Goal: Information Seeking & Learning: Learn about a topic

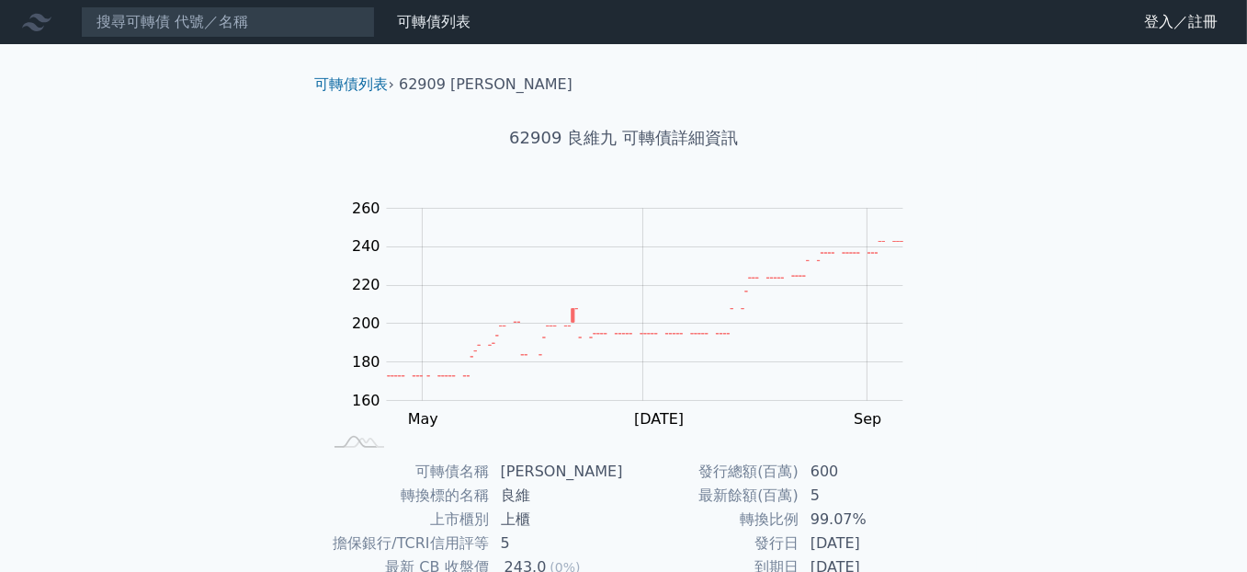
click at [470, 85] on li "62909 [PERSON_NAME]" at bounding box center [486, 85] width 174 height 22
click at [551, 80] on ol "可轉債列表 › 62909 良維九" at bounding box center [623, 85] width 647 height 22
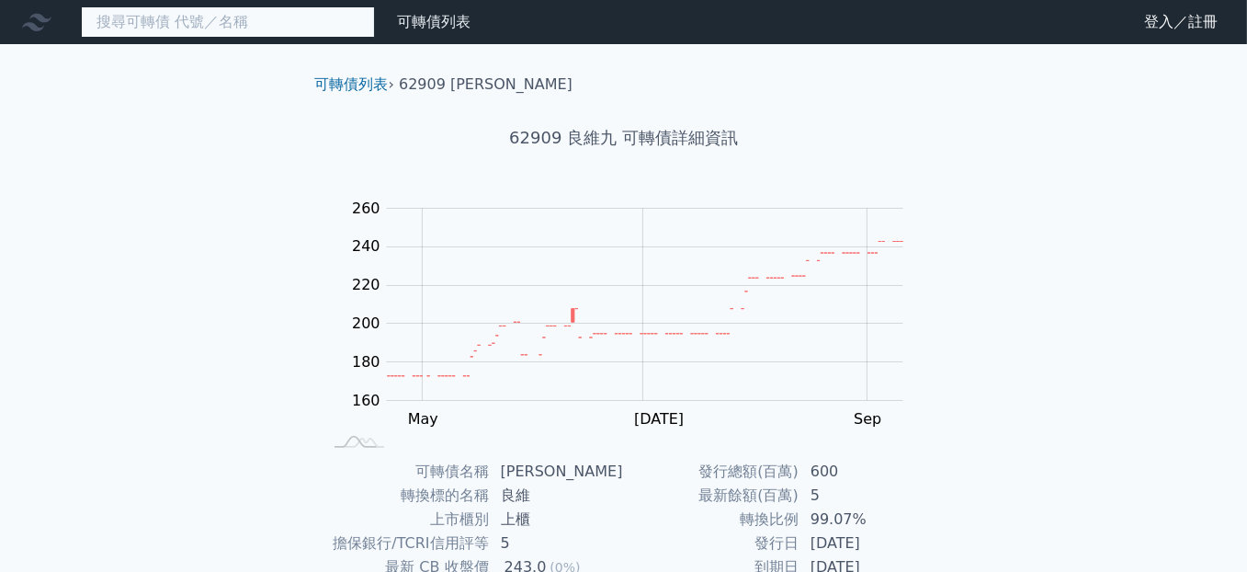
click at [159, 23] on input at bounding box center [228, 21] width 294 height 31
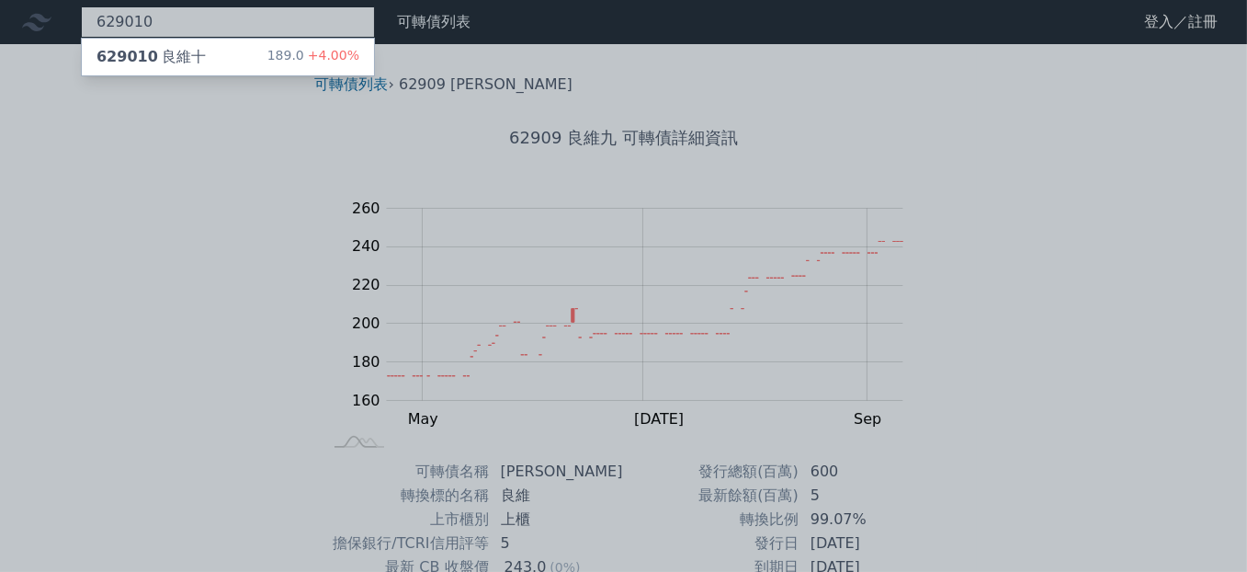
type input "629010"
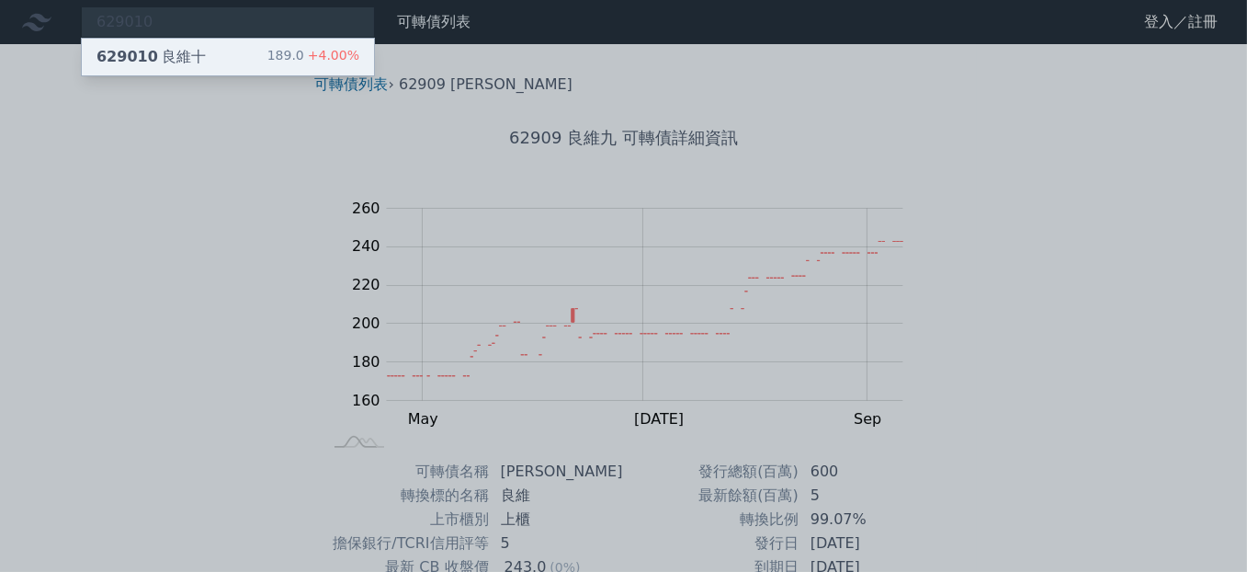
click at [165, 56] on div "629010 良維十" at bounding box center [150, 57] width 109 height 22
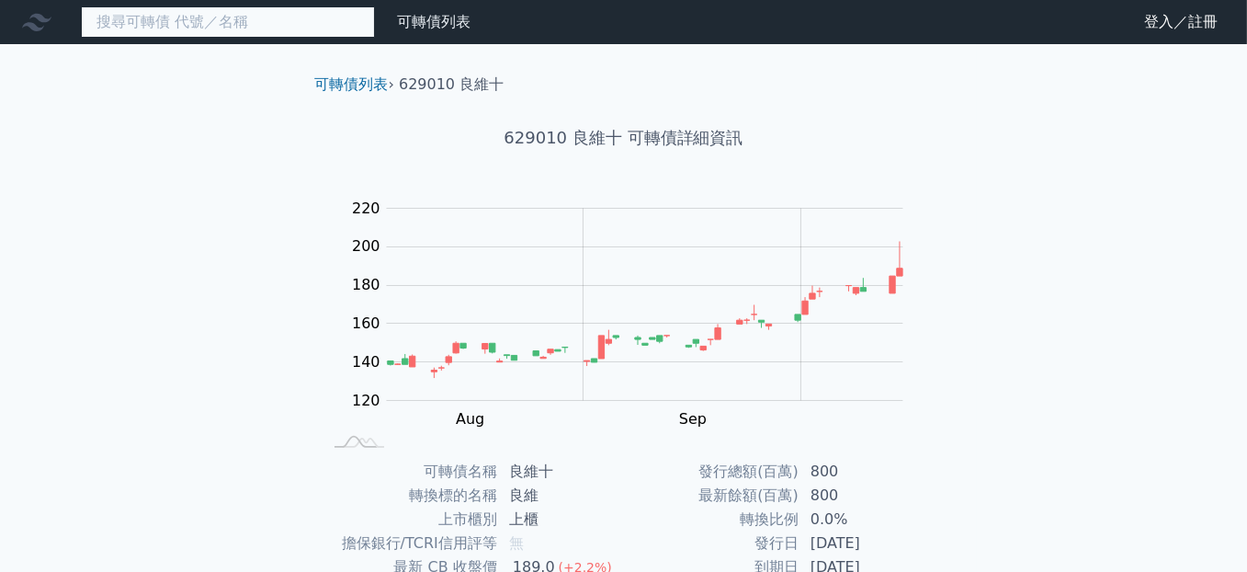
click at [202, 17] on input at bounding box center [228, 21] width 294 height 31
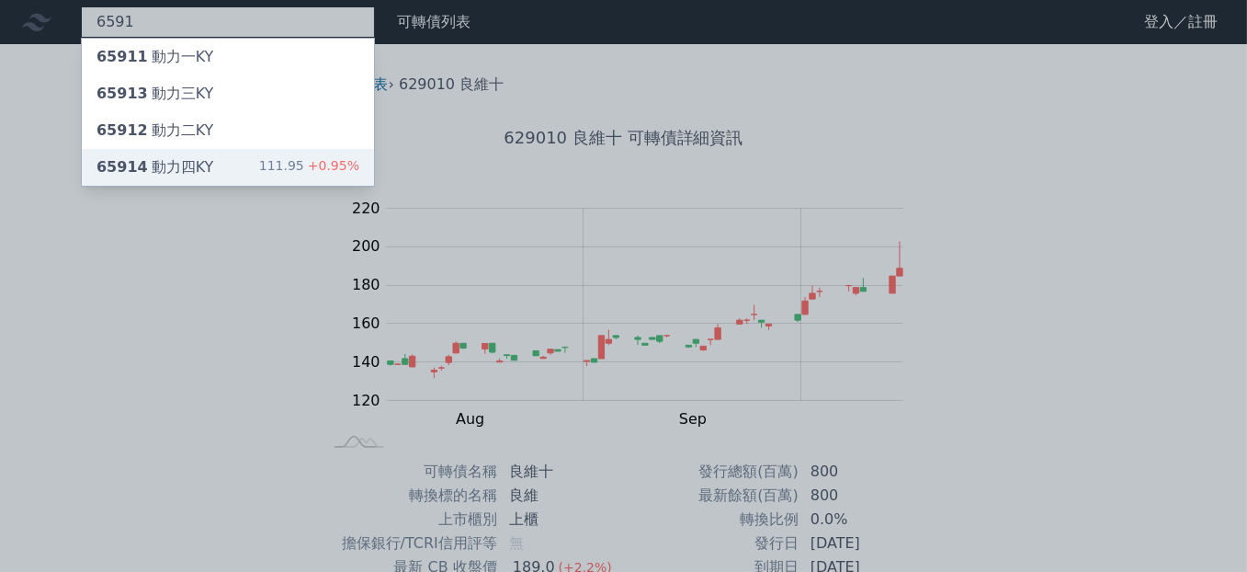
type input "6591"
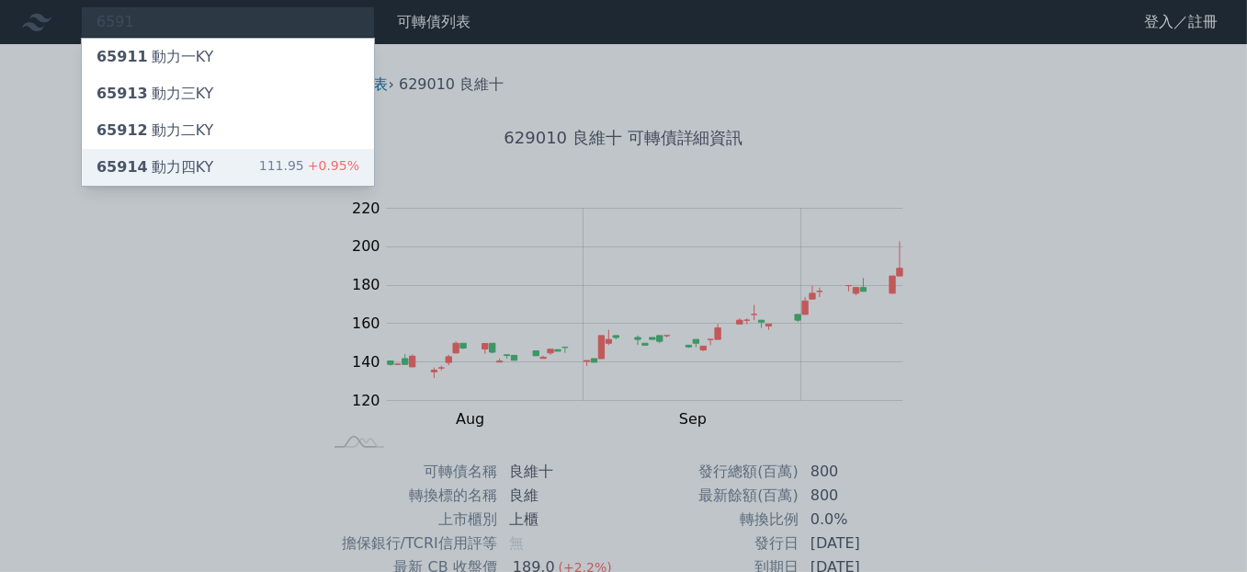
click at [168, 164] on div "65914 動力[GEOGRAPHIC_DATA]" at bounding box center [154, 167] width 117 height 22
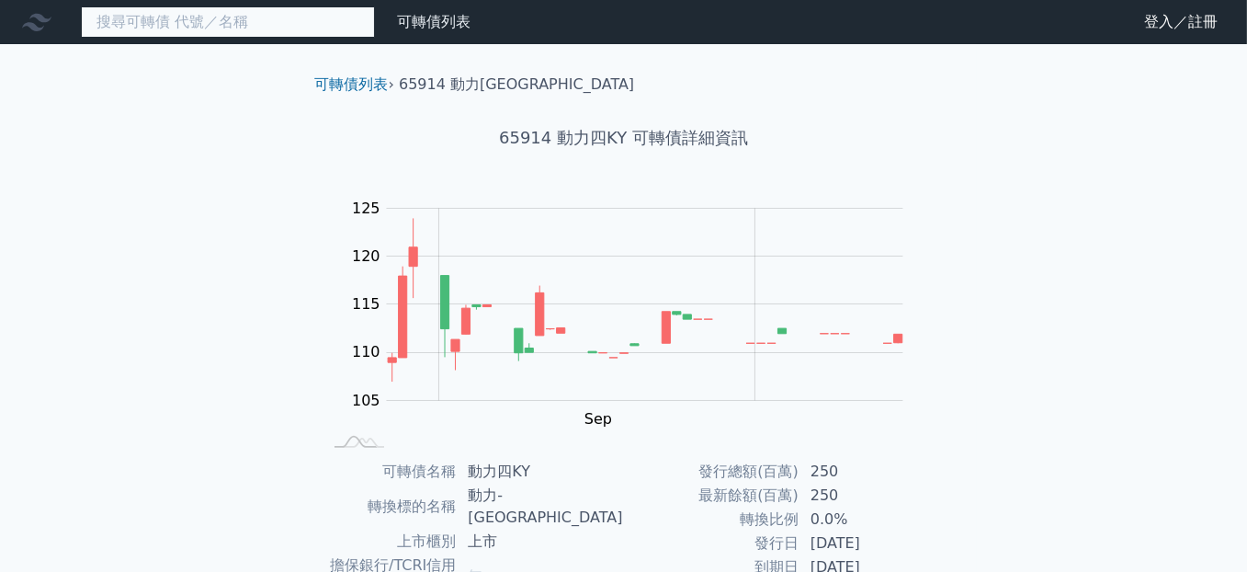
click at [213, 14] on input at bounding box center [228, 21] width 294 height 31
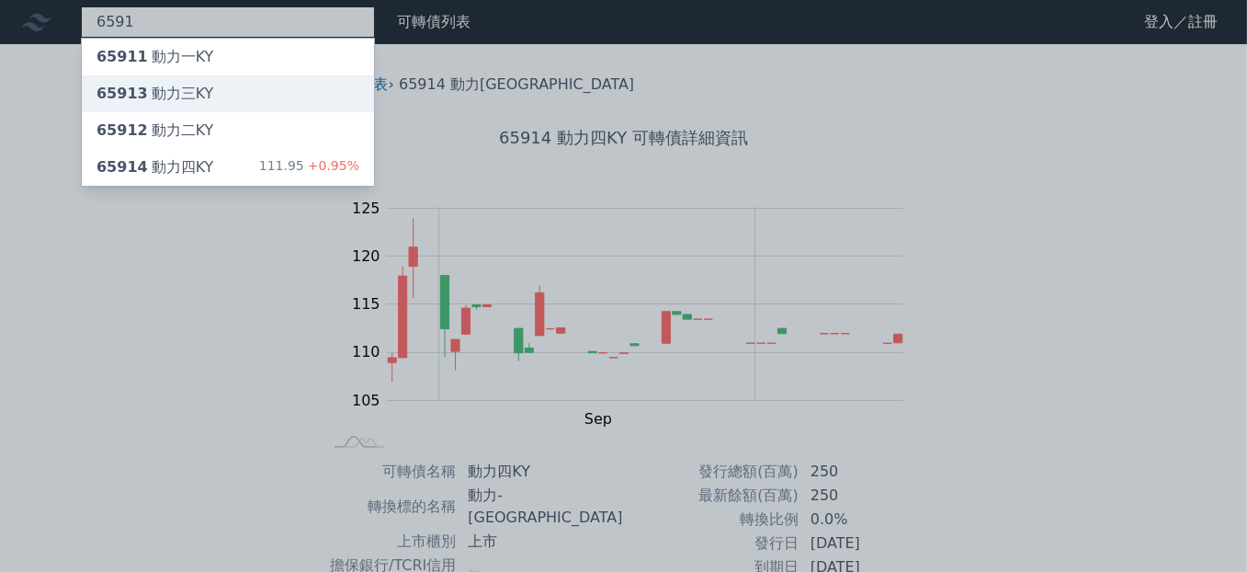
type input "6591"
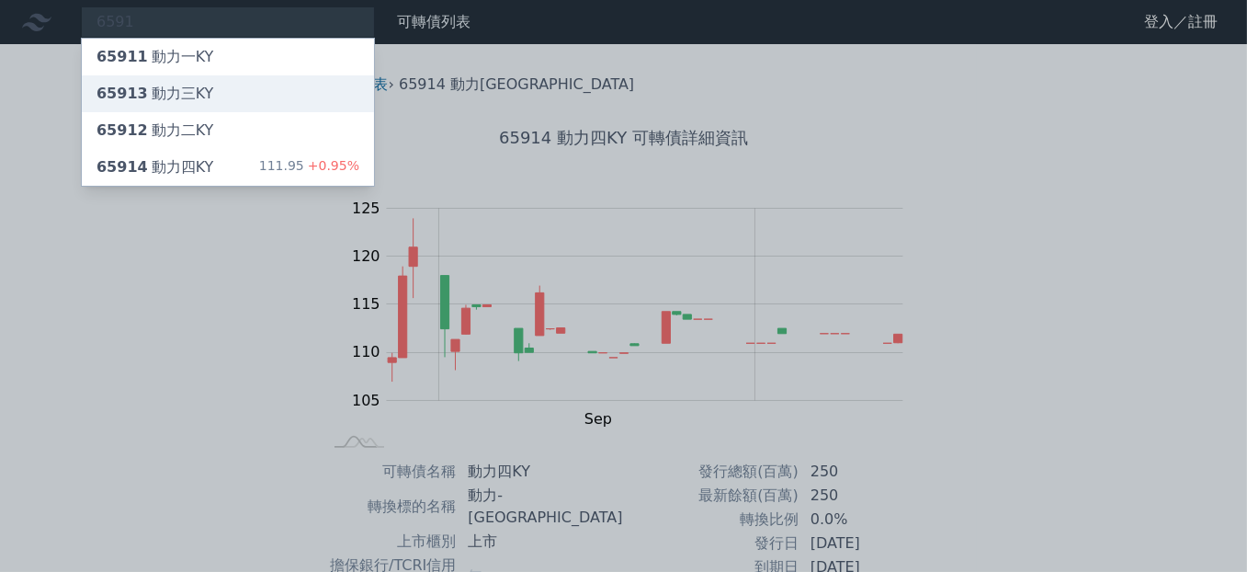
click at [182, 102] on div "65913 動力[GEOGRAPHIC_DATA]" at bounding box center [154, 94] width 117 height 22
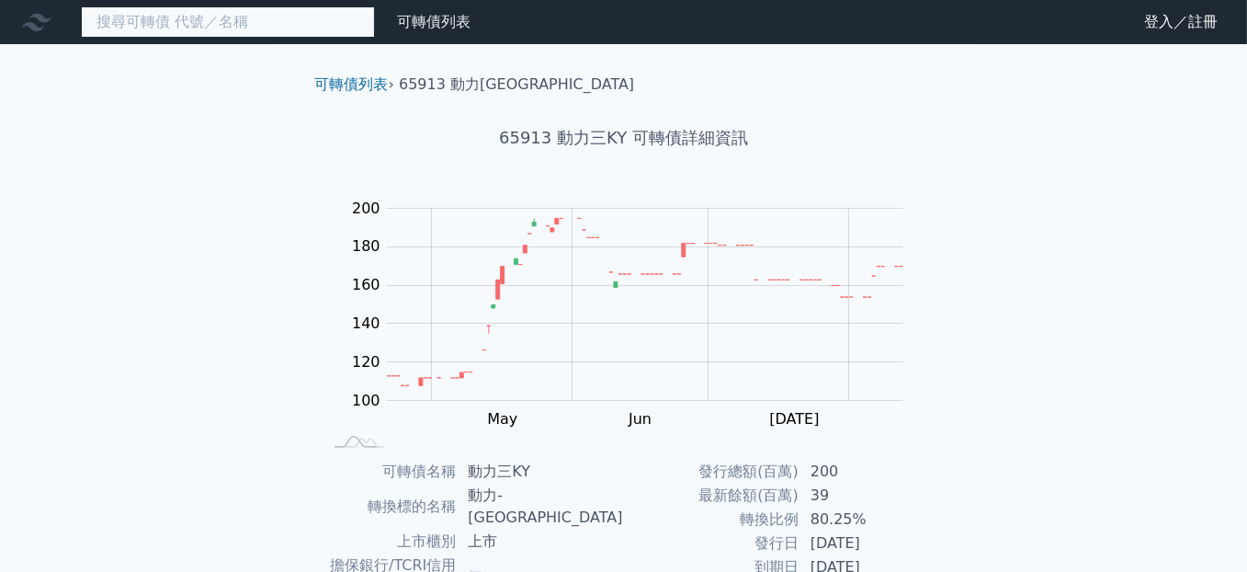
click at [211, 28] on input at bounding box center [228, 21] width 294 height 31
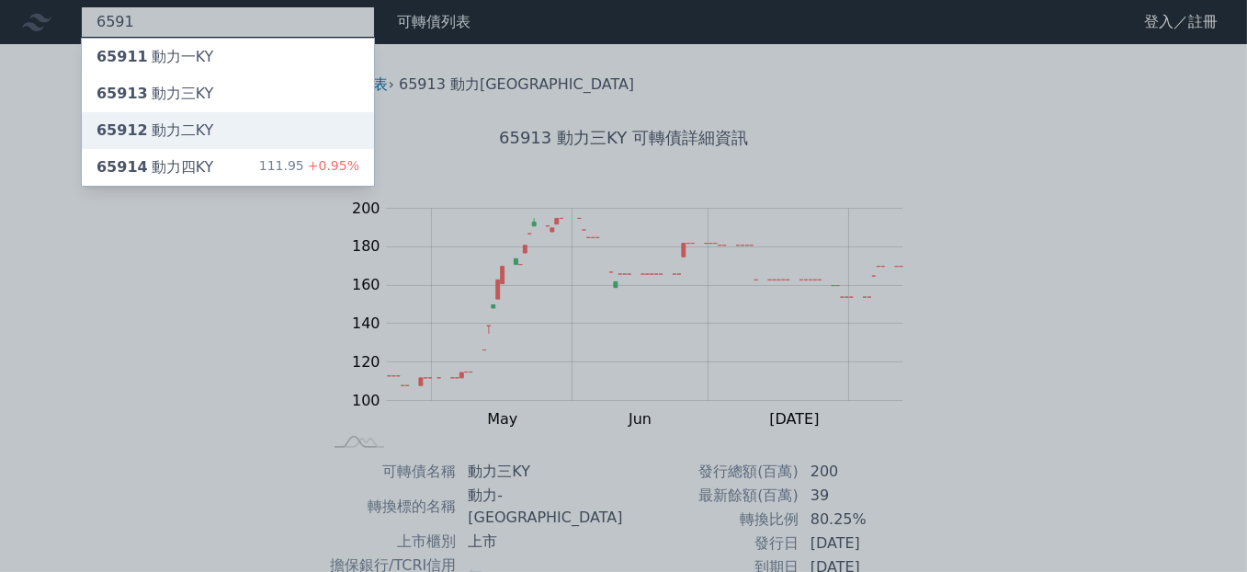
type input "6591"
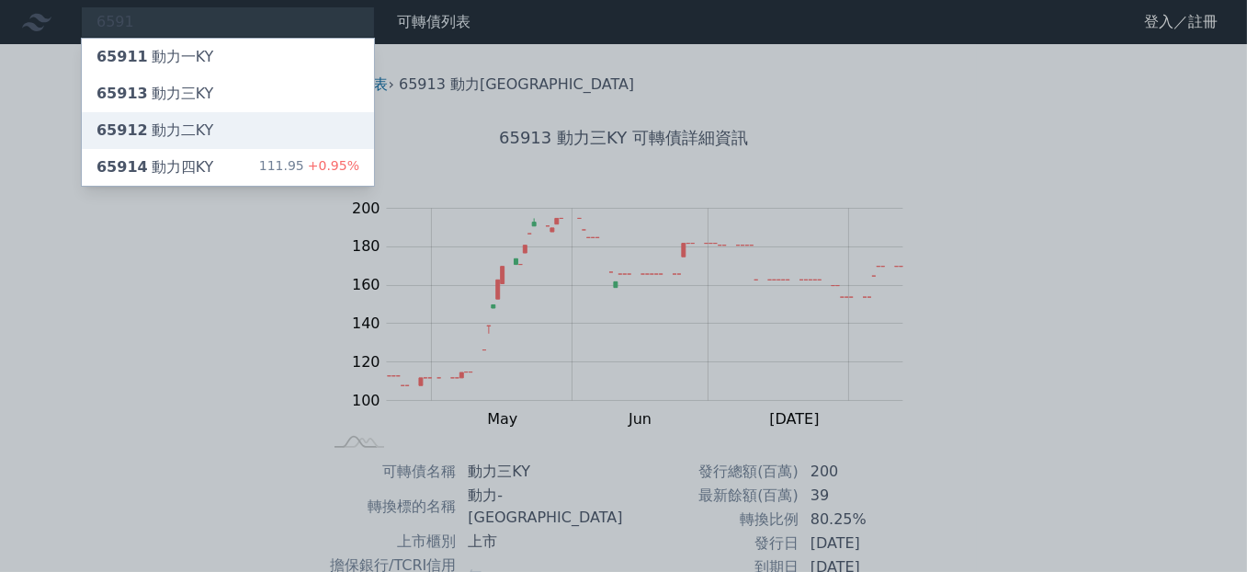
click at [190, 123] on div "65912 動力二KY" at bounding box center [154, 130] width 117 height 22
